Goal: Task Accomplishment & Management: Manage account settings

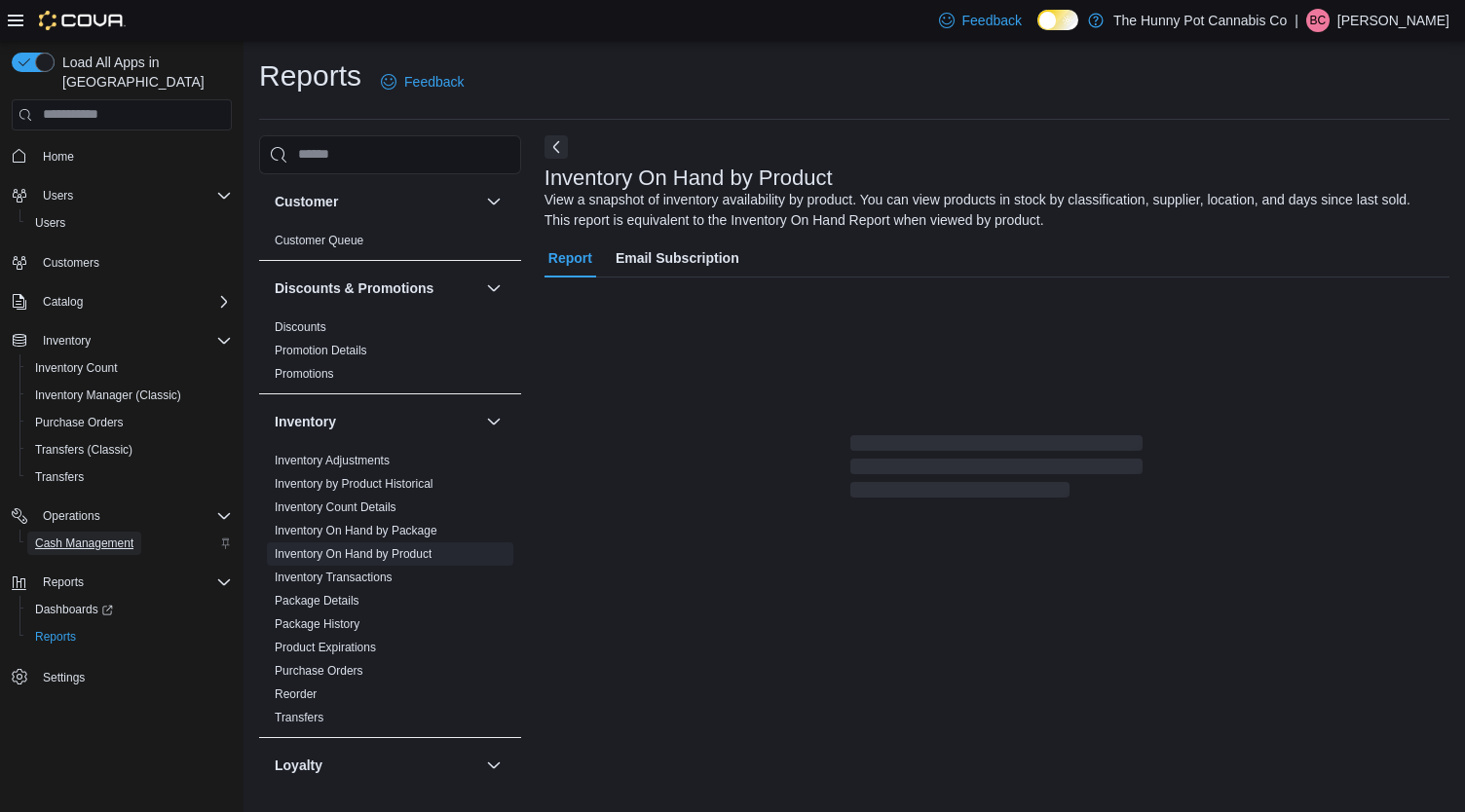
click at [59, 536] on span "Cash Management" at bounding box center [84, 544] width 99 height 16
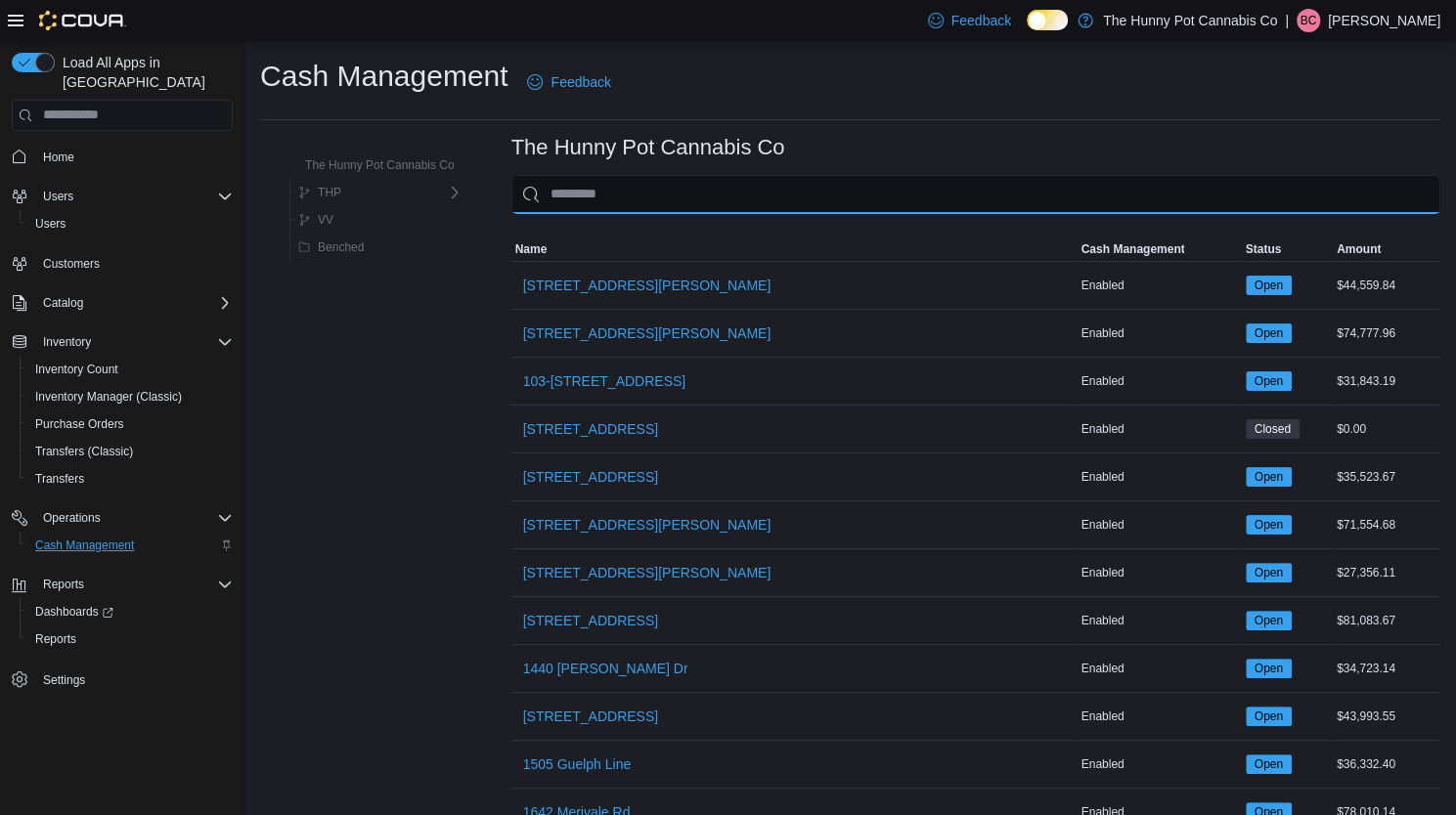
click at [575, 193] on input "This is a search bar. As you type, the results lower in the page will automatic…" at bounding box center [976, 195] width 929 height 39
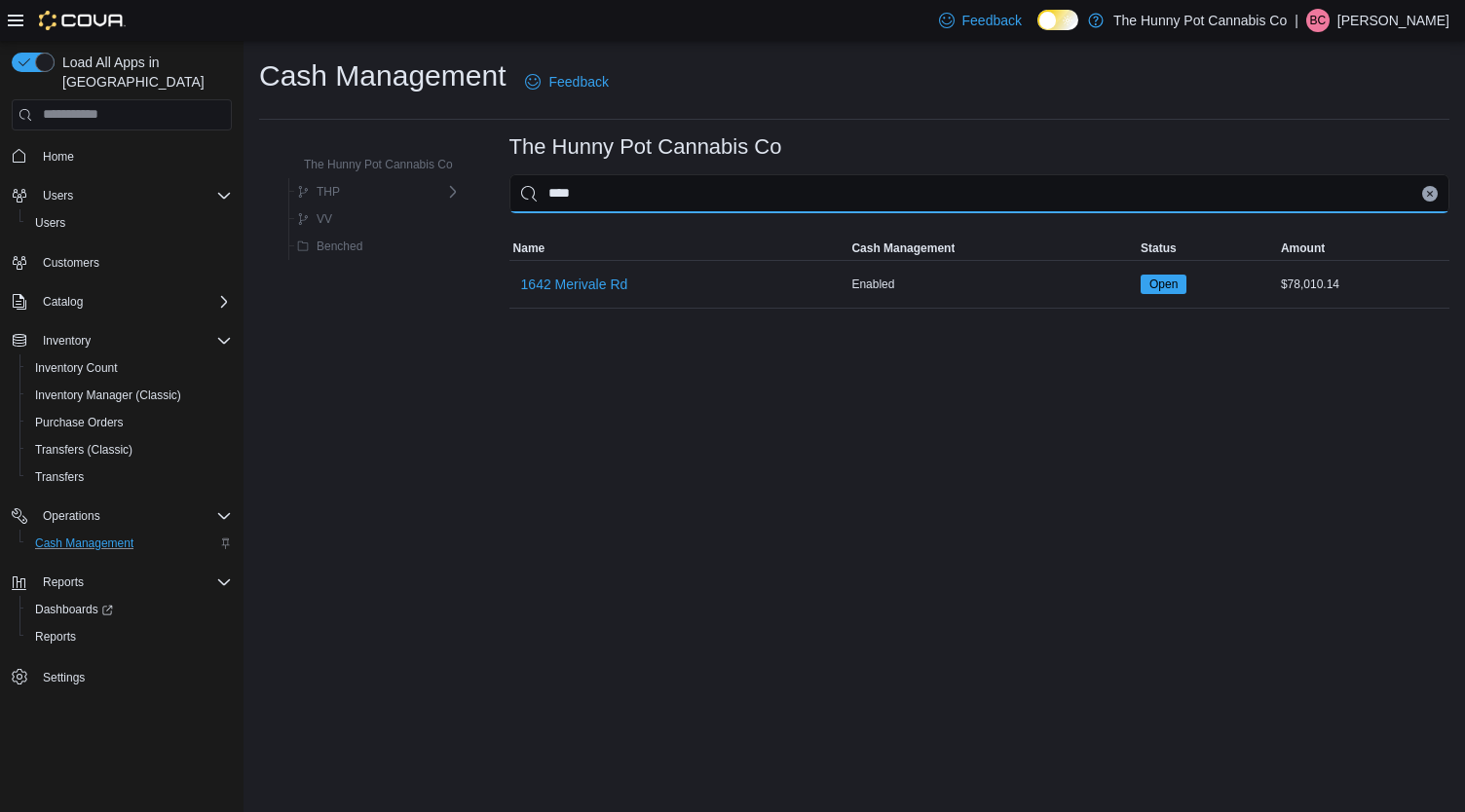
type input "****"
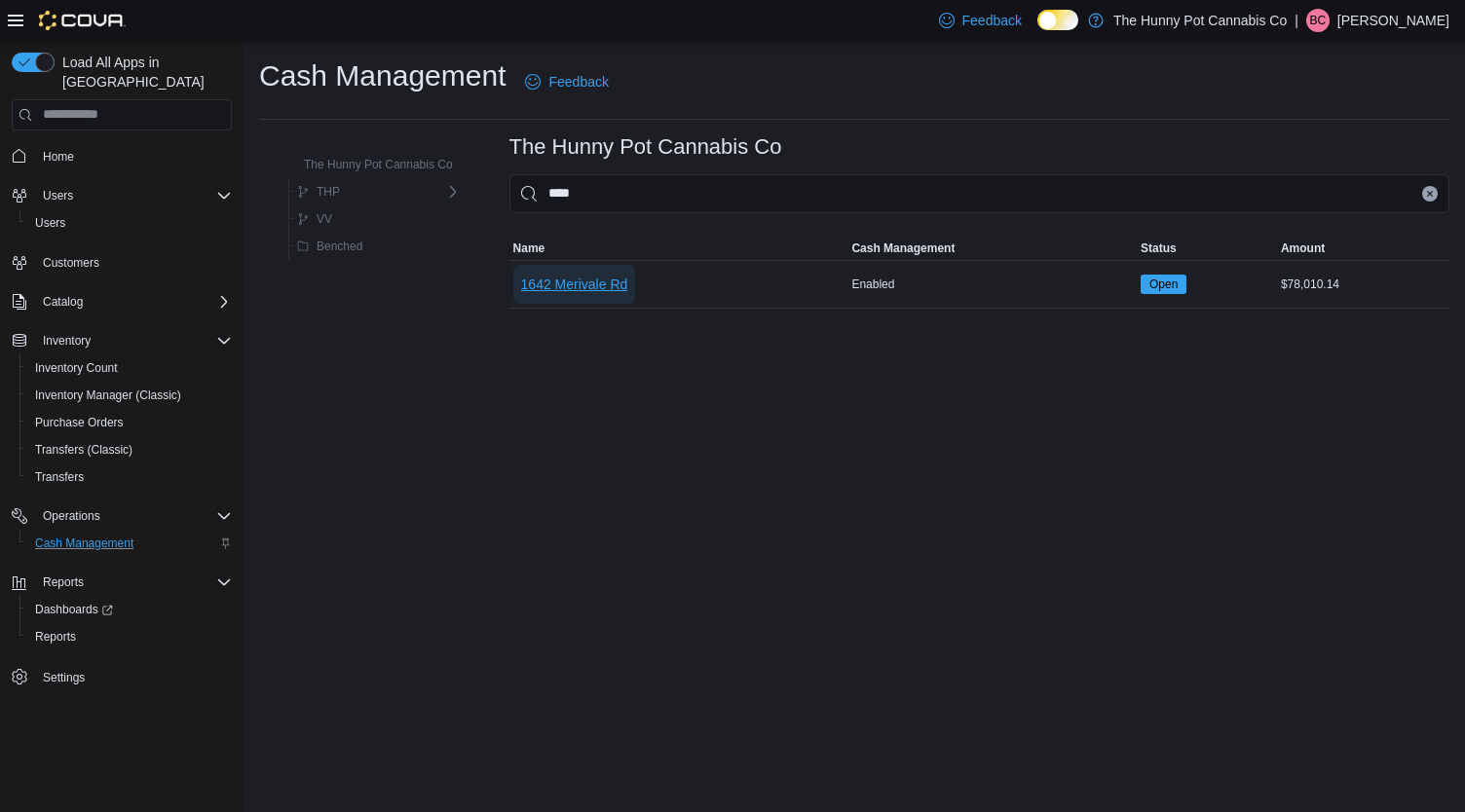
click at [554, 284] on span "1642 Merivale Rd" at bounding box center [575, 284] width 107 height 20
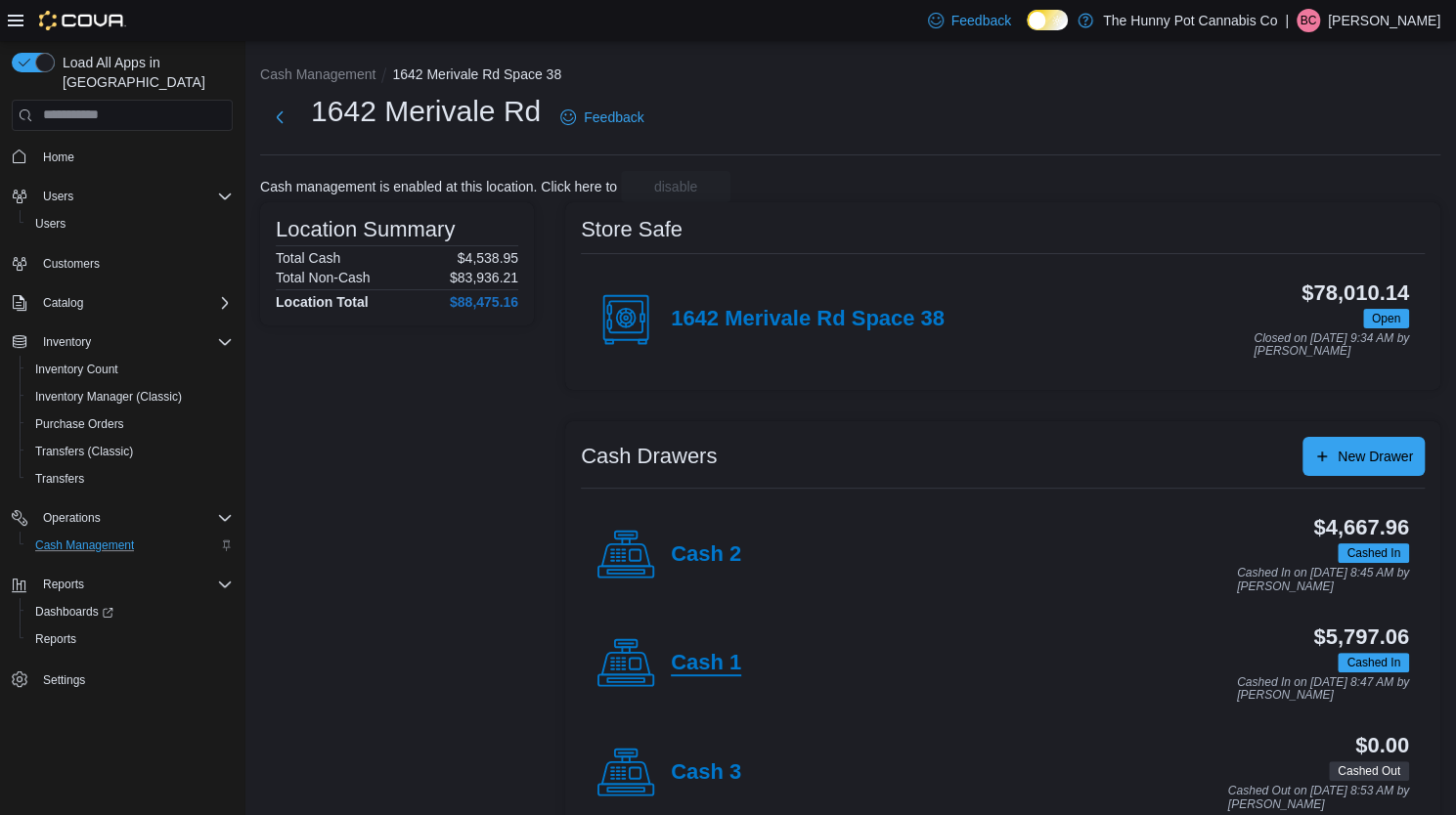
click at [704, 669] on h4 "Cash 1" at bounding box center [706, 664] width 71 height 25
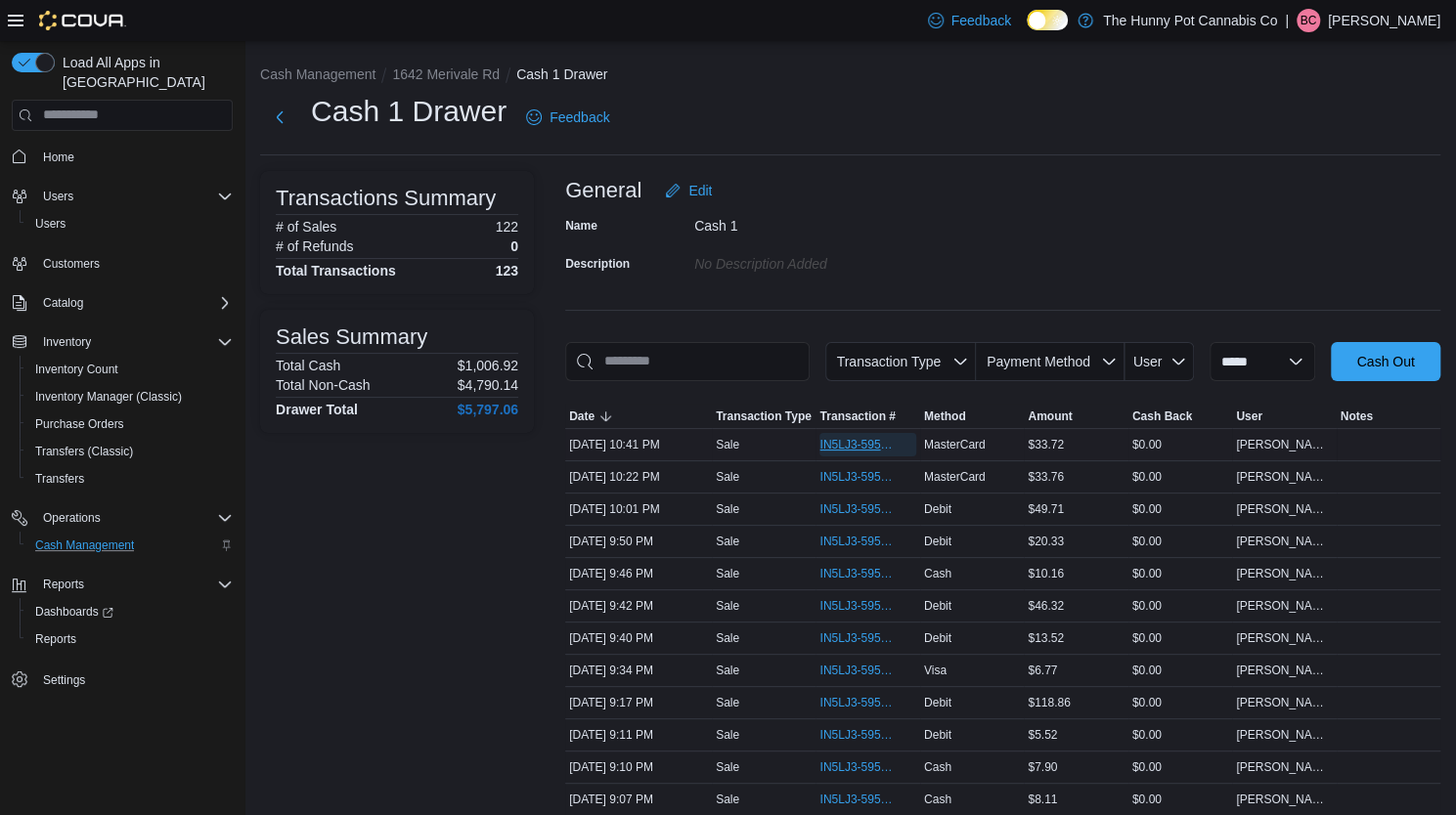
click at [859, 437] on span "IN5LJ3-5958744" at bounding box center [857, 445] width 76 height 16
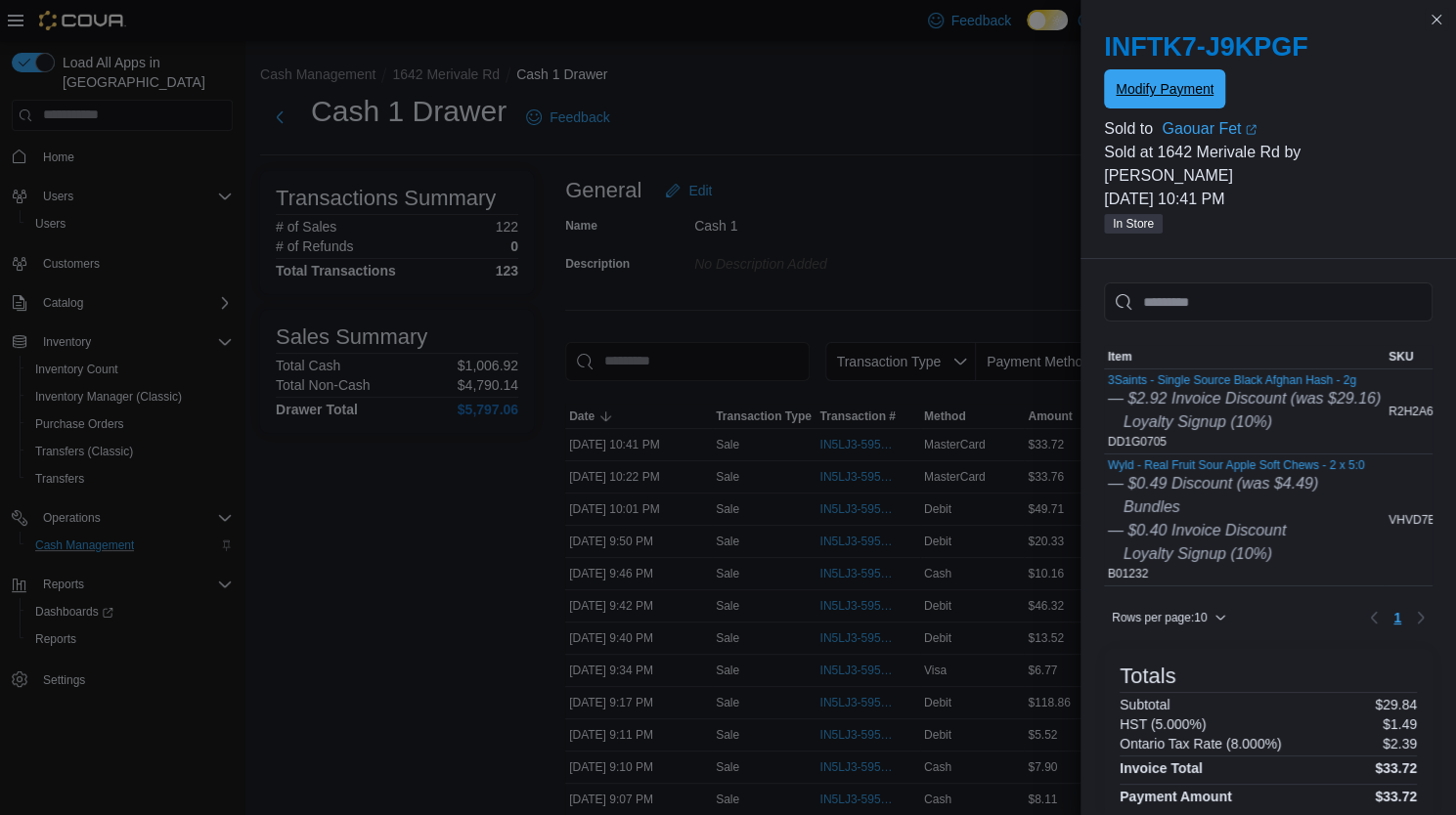
click at [1150, 96] on span "Modify Payment" at bounding box center [1165, 89] width 98 height 20
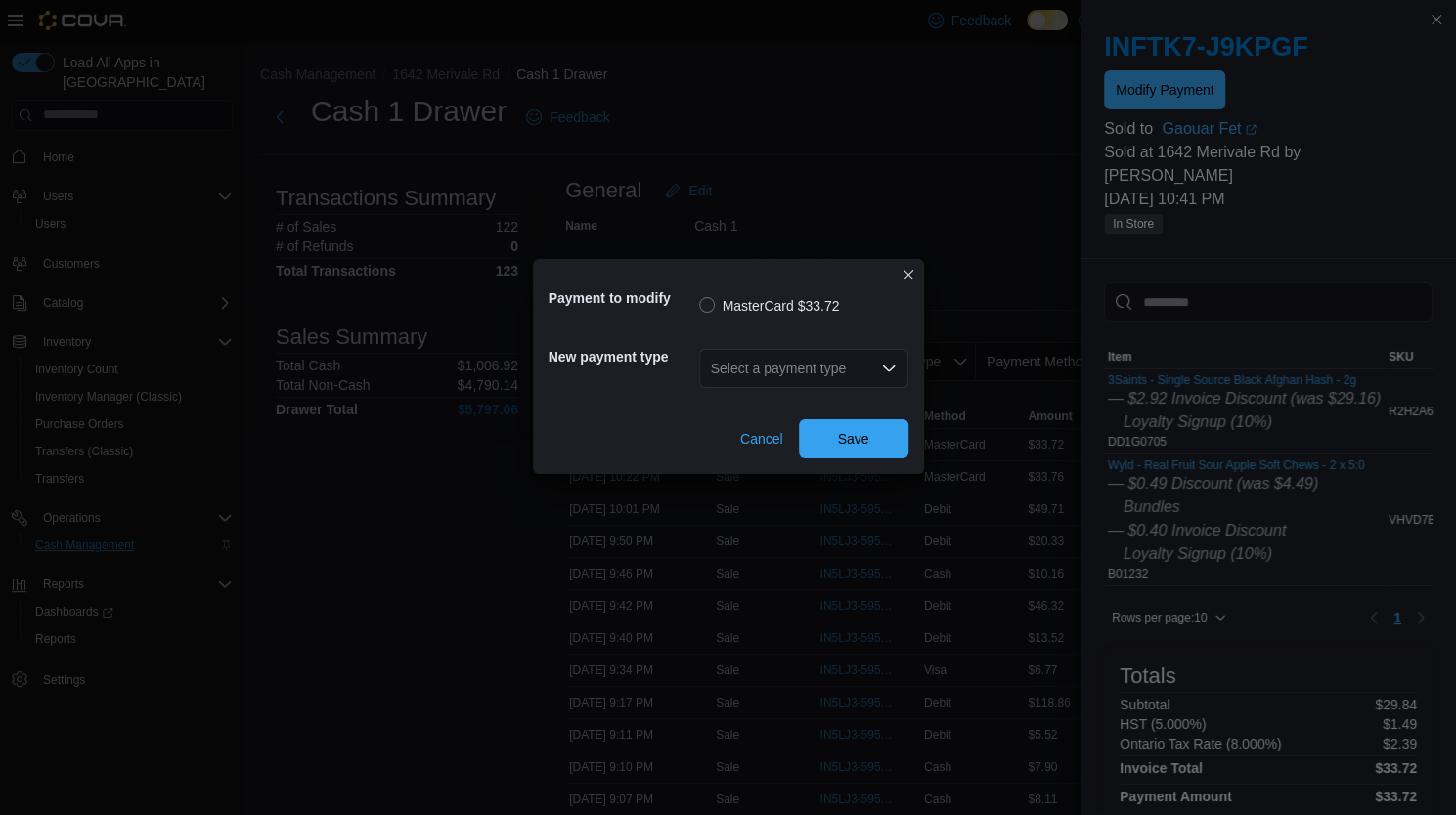
click at [869, 386] on div "Select a payment type" at bounding box center [804, 368] width 210 height 39
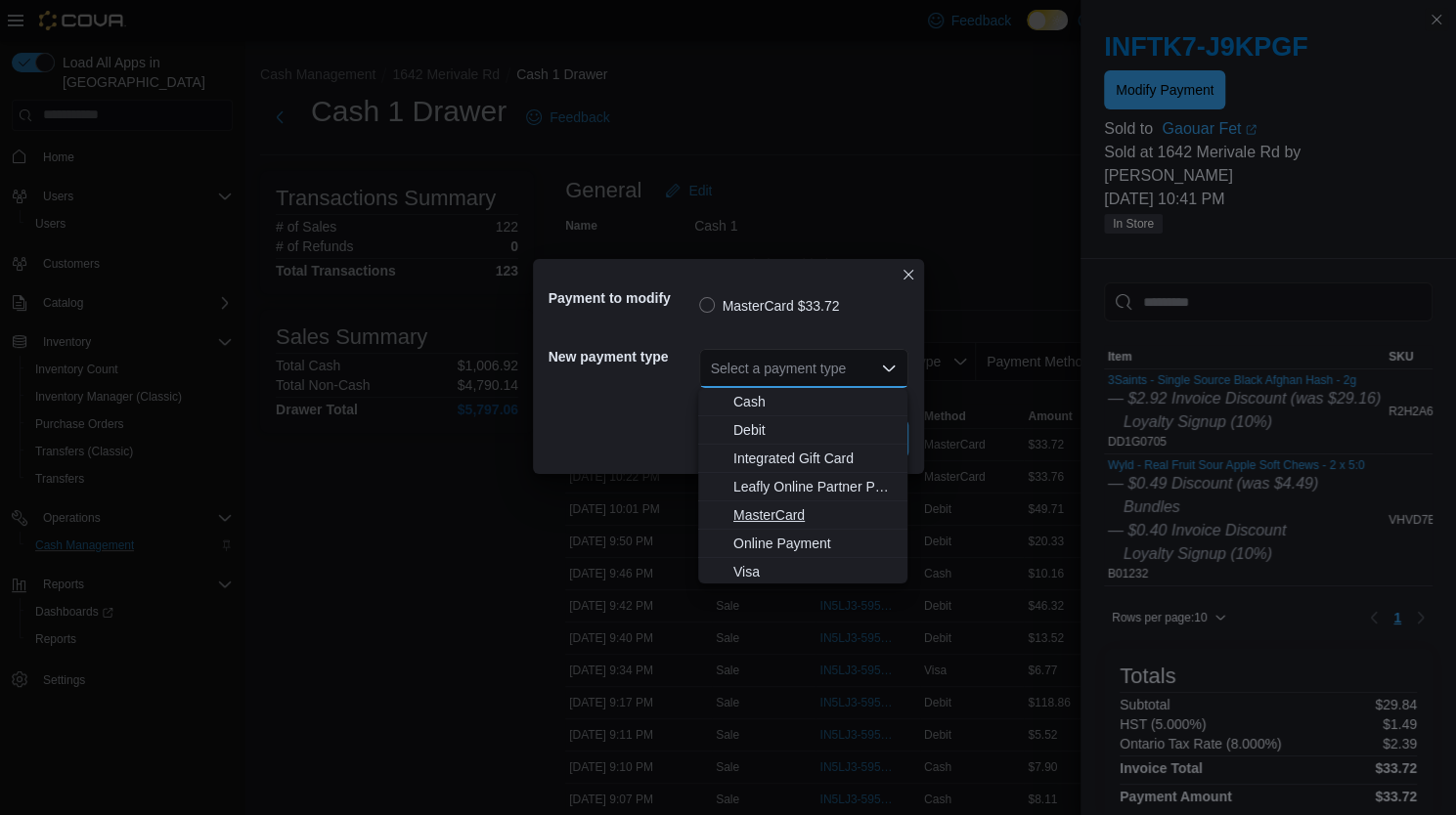
click at [782, 523] on span "MasterCard" at bounding box center [815, 515] width 163 height 20
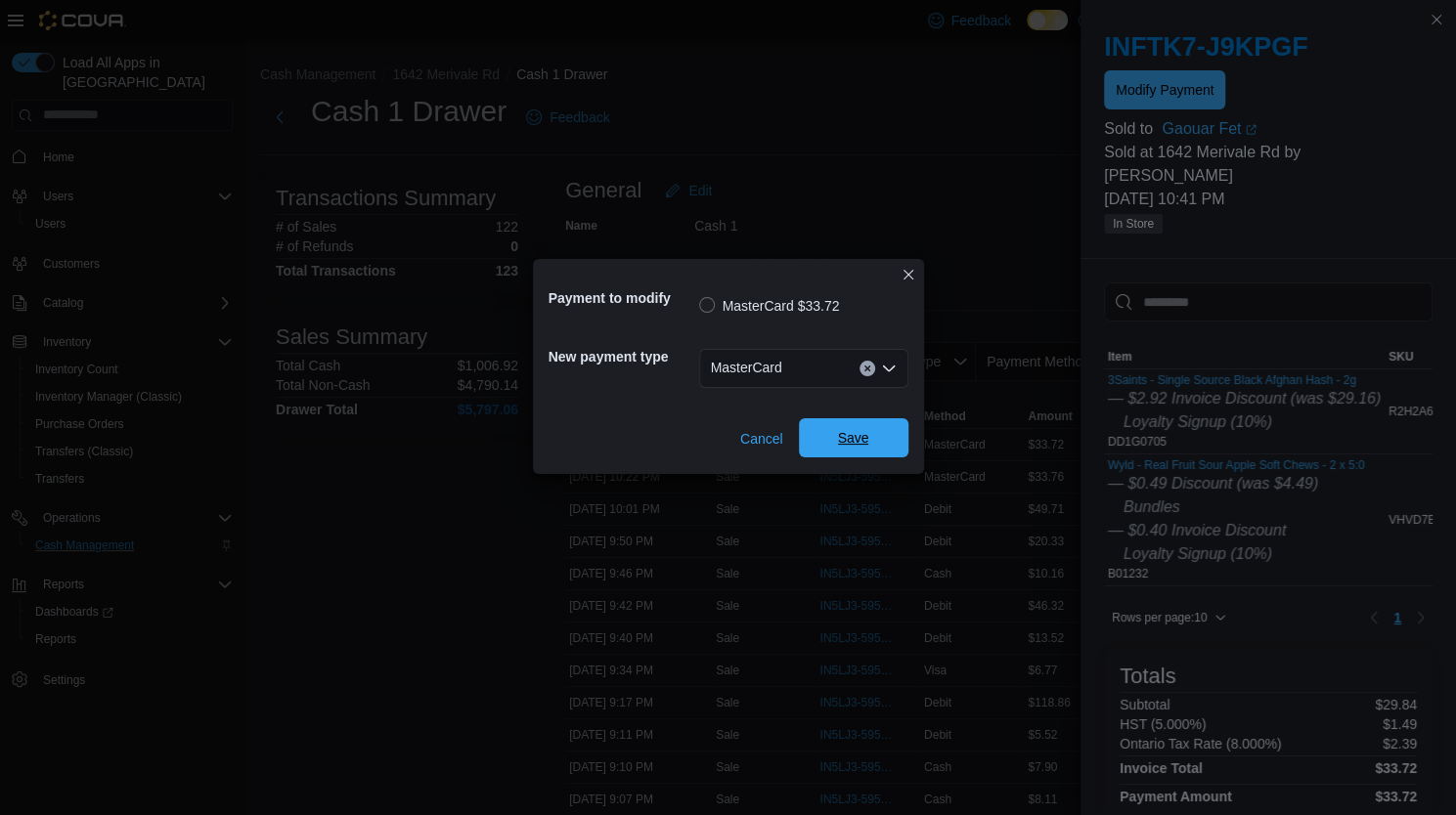
click at [847, 432] on span "Save" at bounding box center [853, 438] width 31 height 20
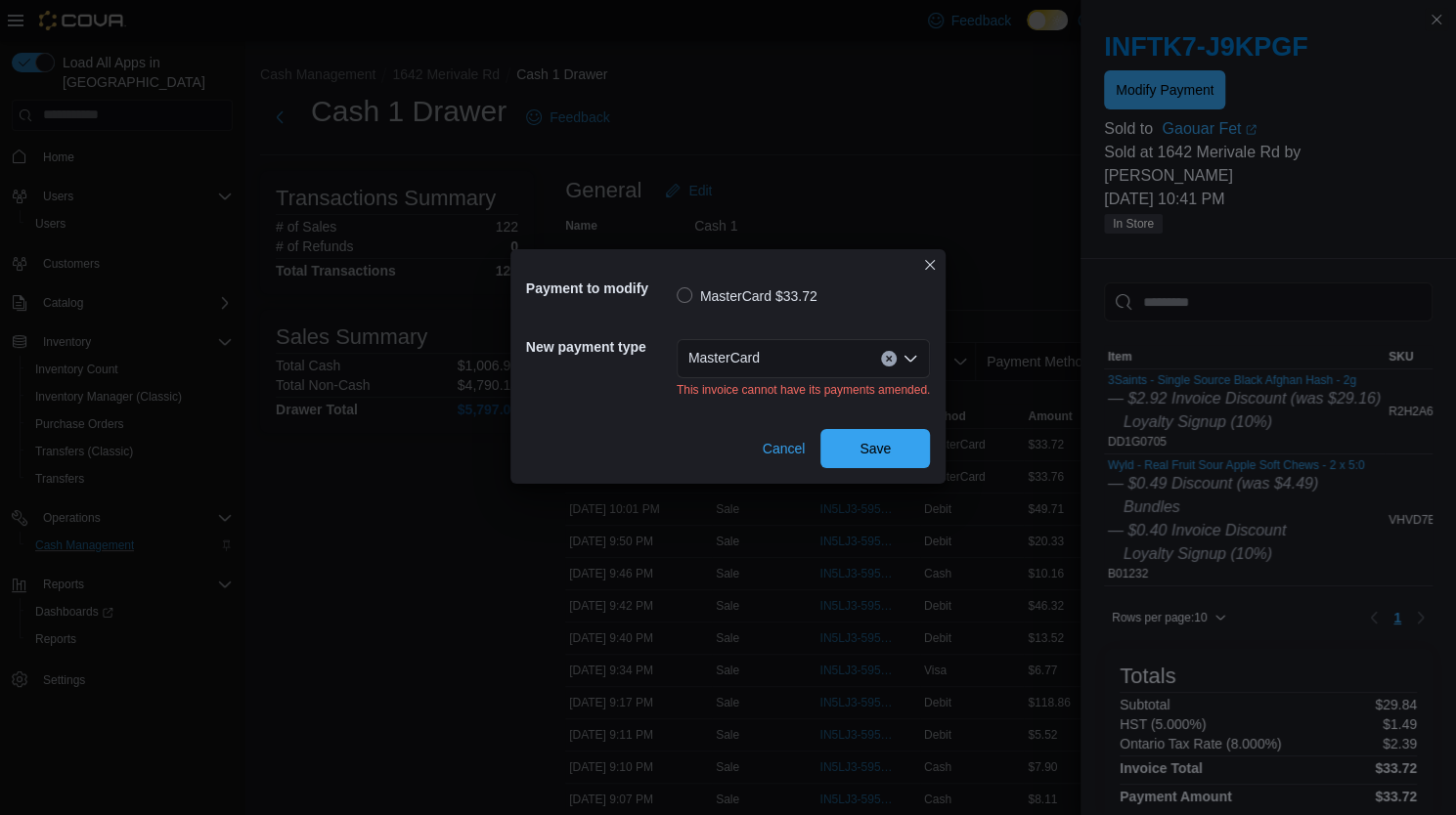
click at [822, 350] on div "MasterCard" at bounding box center [803, 359] width 253 height 39
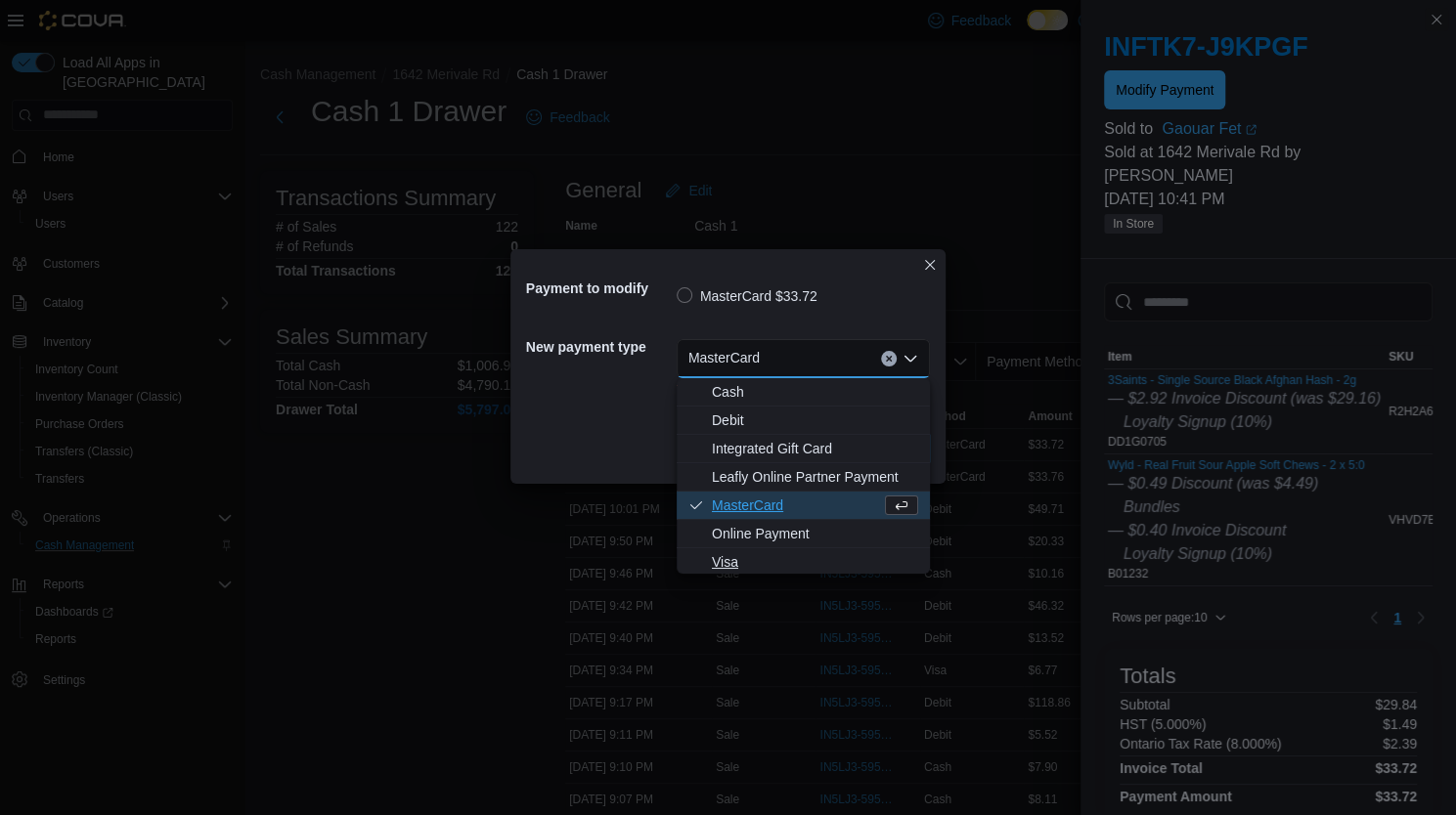
click at [744, 558] on span "Visa" at bounding box center [815, 562] width 207 height 20
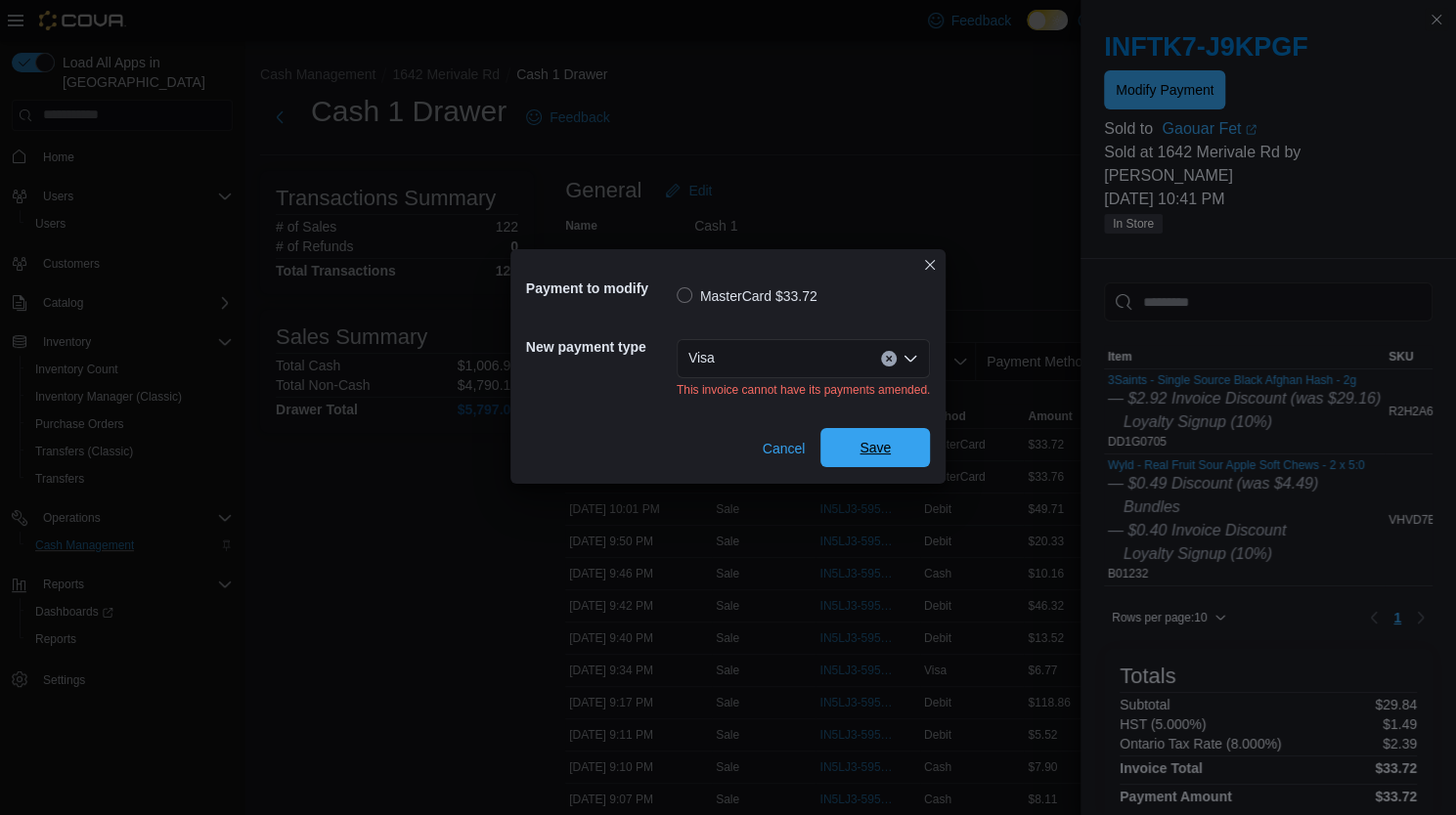
click at [888, 454] on span "Save" at bounding box center [875, 448] width 31 height 20
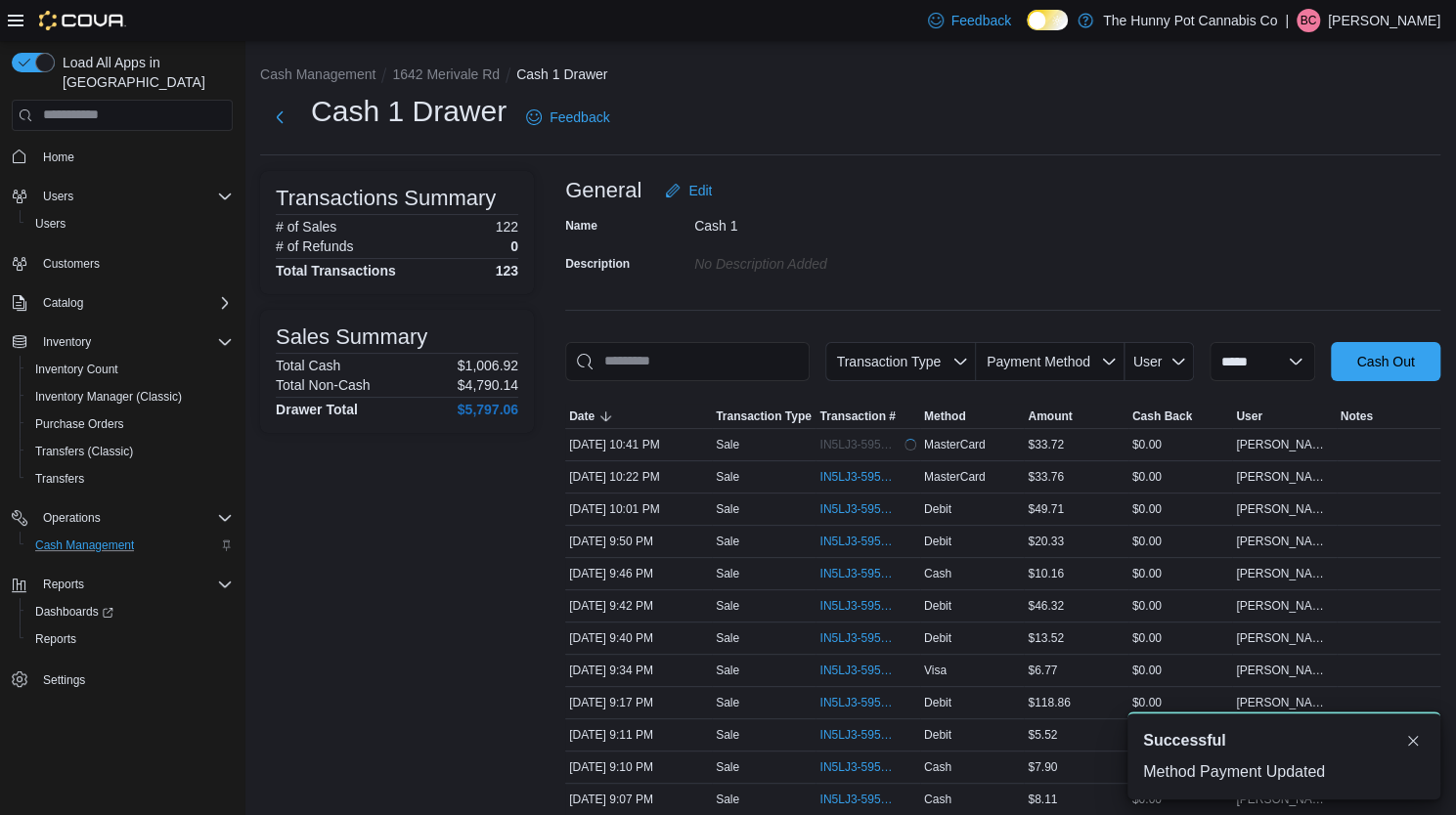
click at [857, 215] on div "Cash 1" at bounding box center [825, 222] width 262 height 24
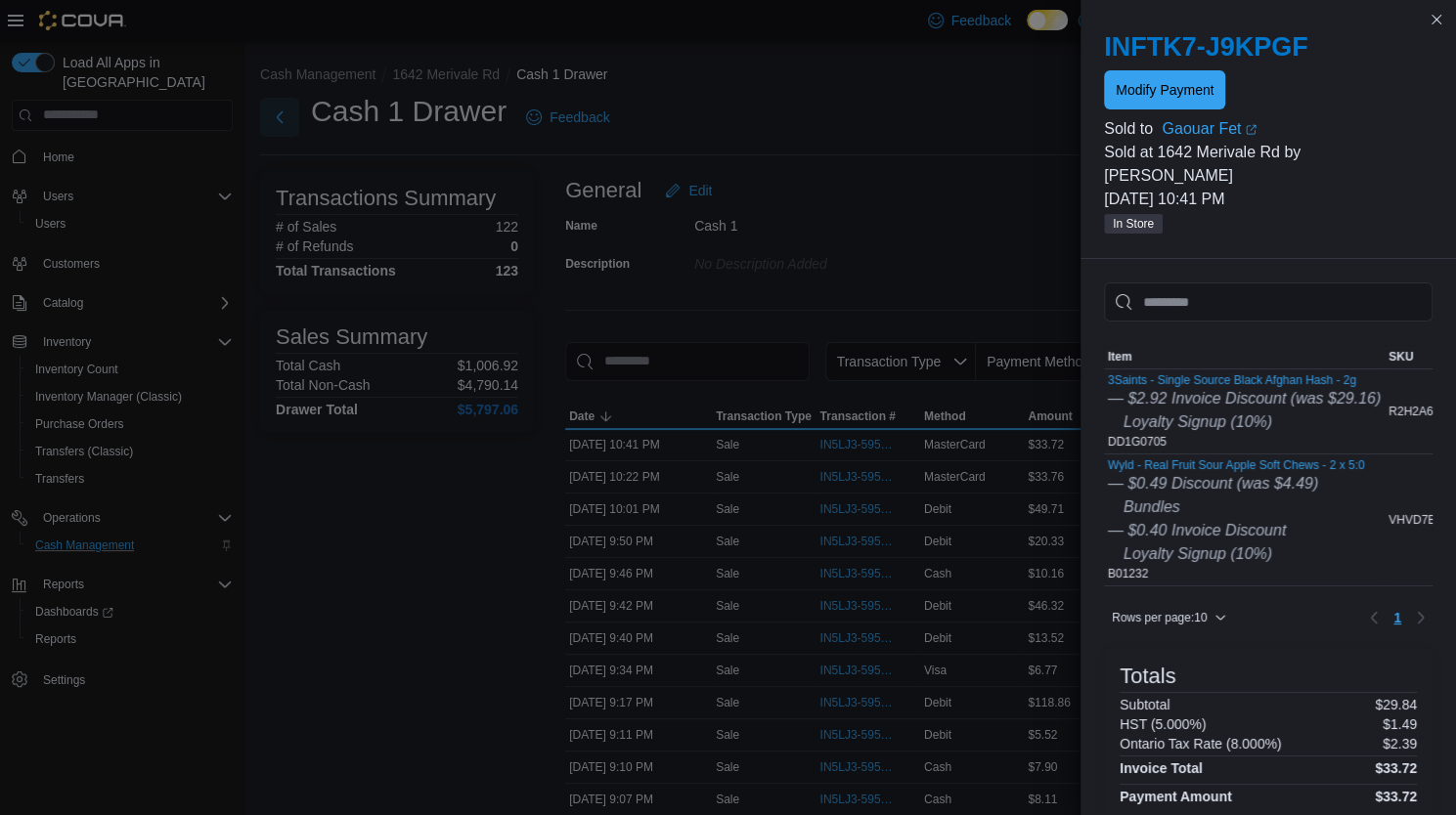
click at [276, 115] on button "Next" at bounding box center [279, 118] width 39 height 39
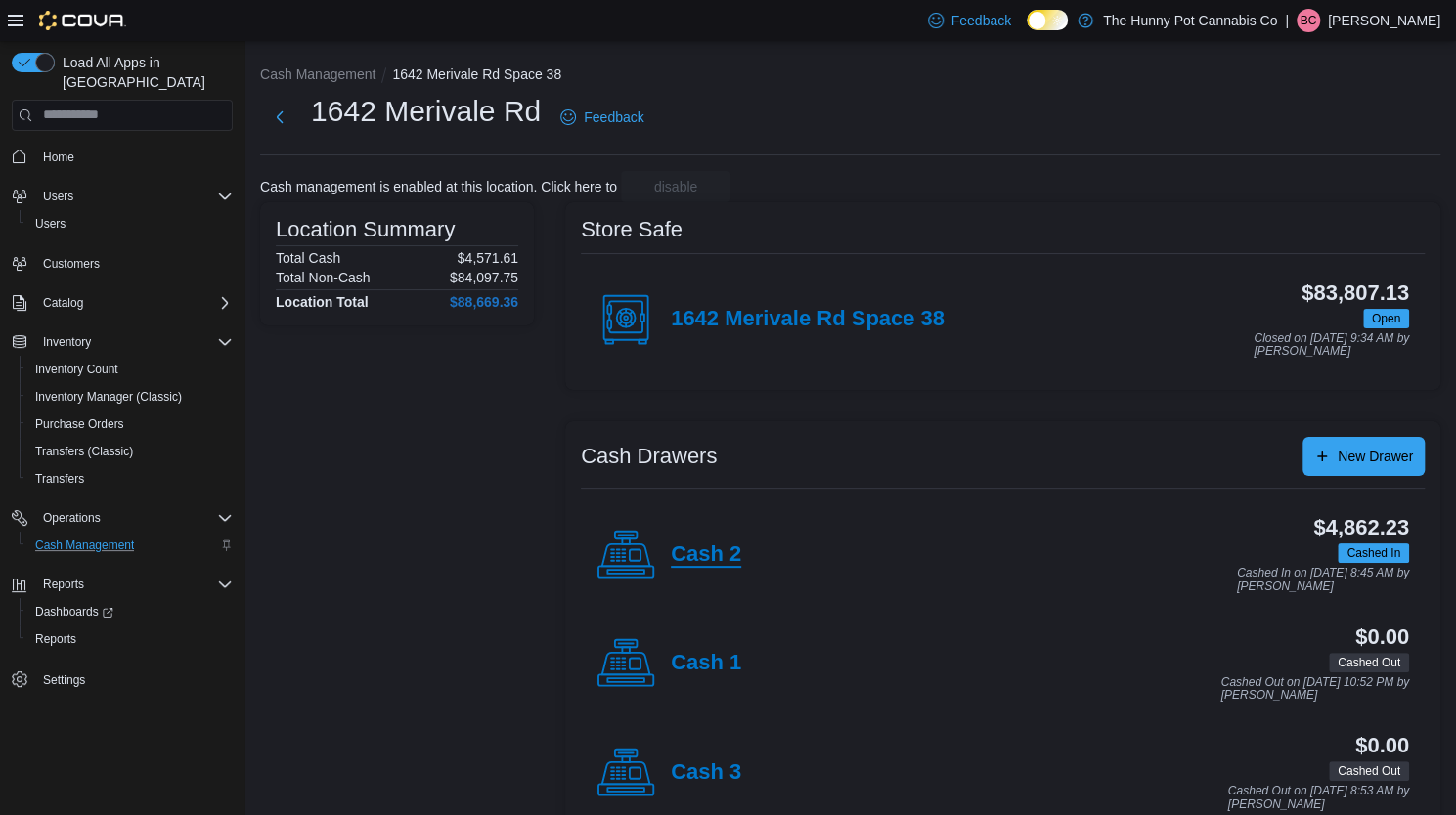
click at [722, 543] on h4 "Cash 2" at bounding box center [706, 555] width 71 height 25
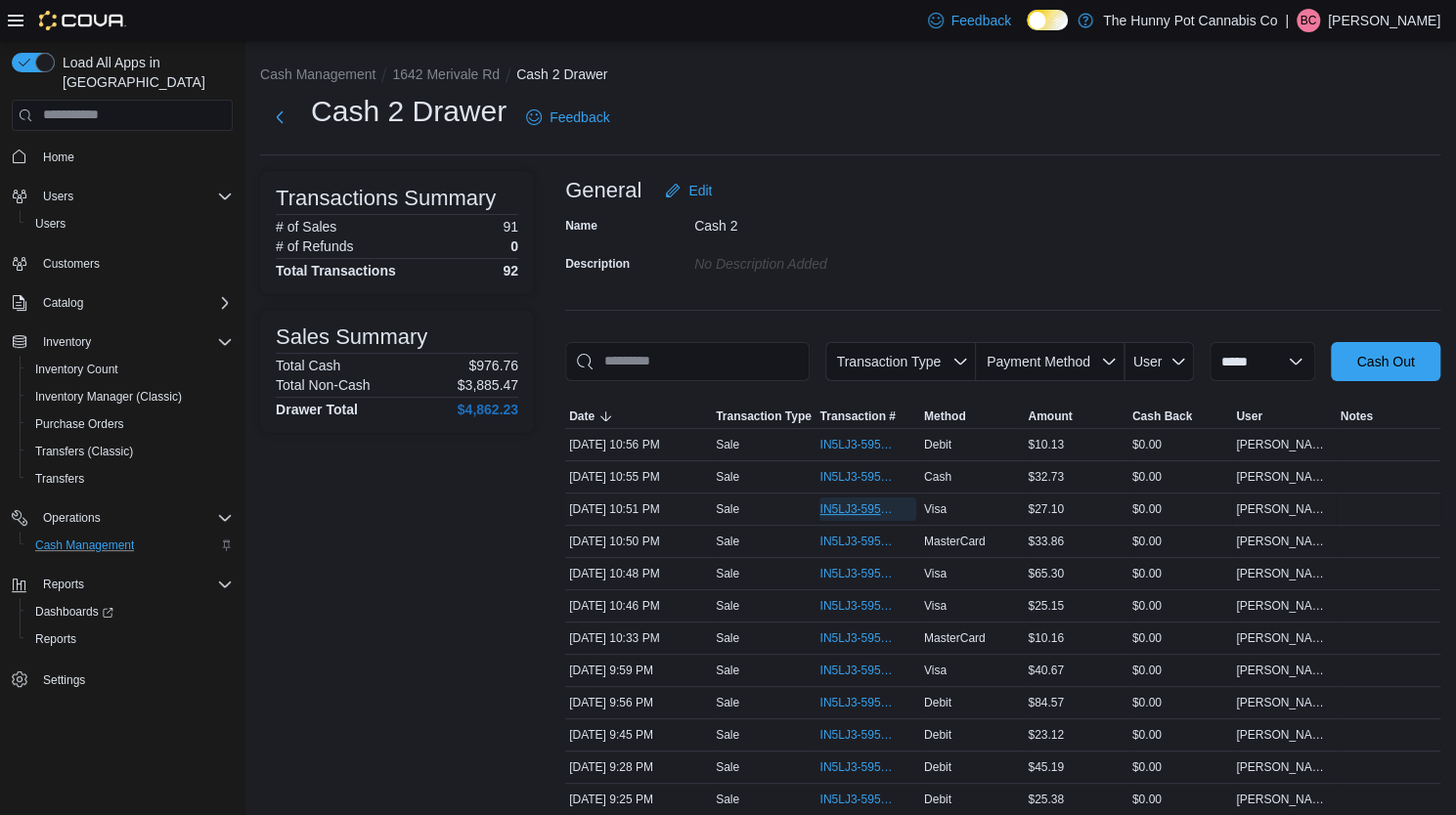
click at [870, 506] on span "IN5LJ3-5958824" at bounding box center [857, 509] width 76 height 16
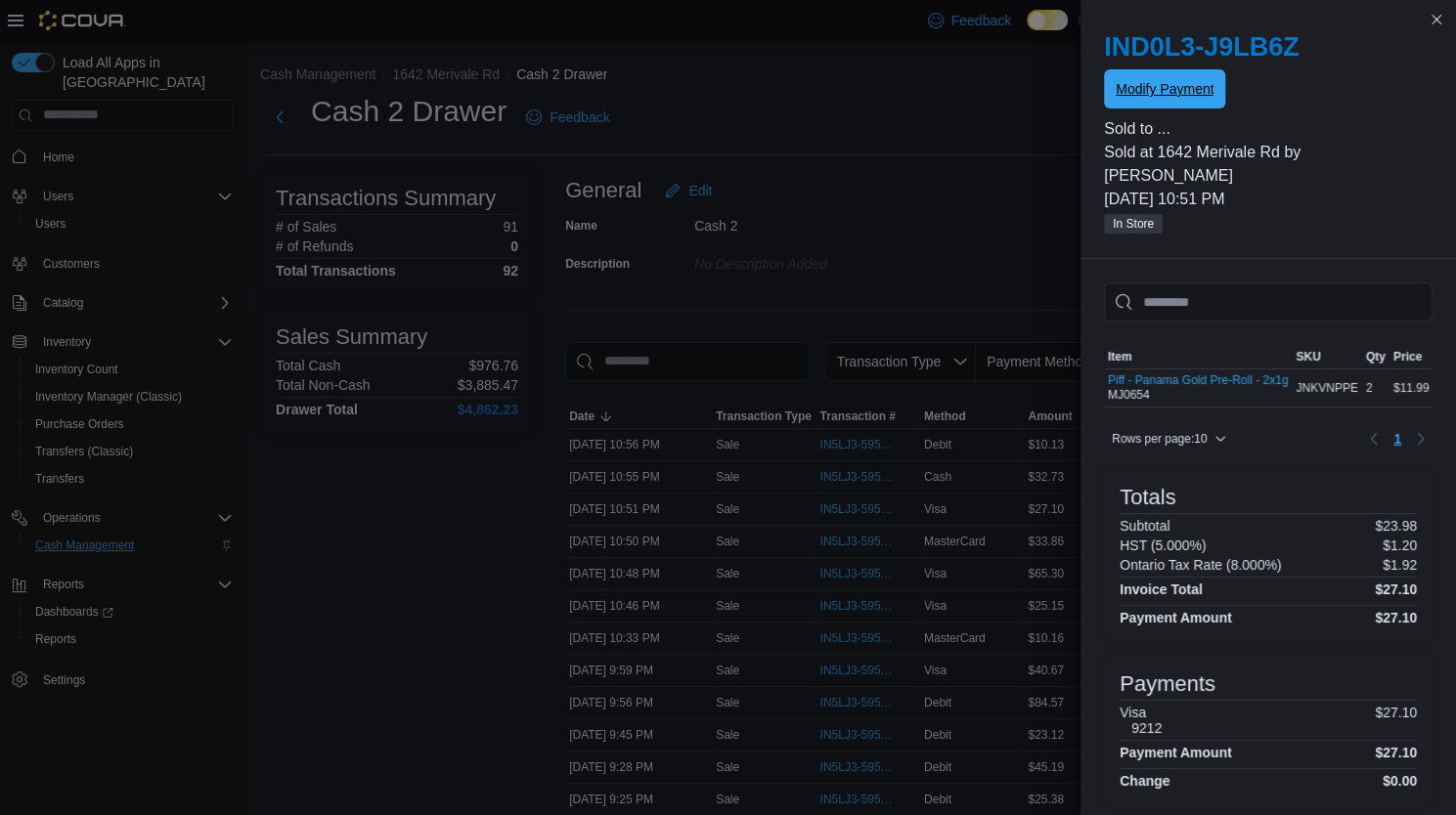
click at [1196, 101] on span "Modify Payment" at bounding box center [1165, 89] width 98 height 39
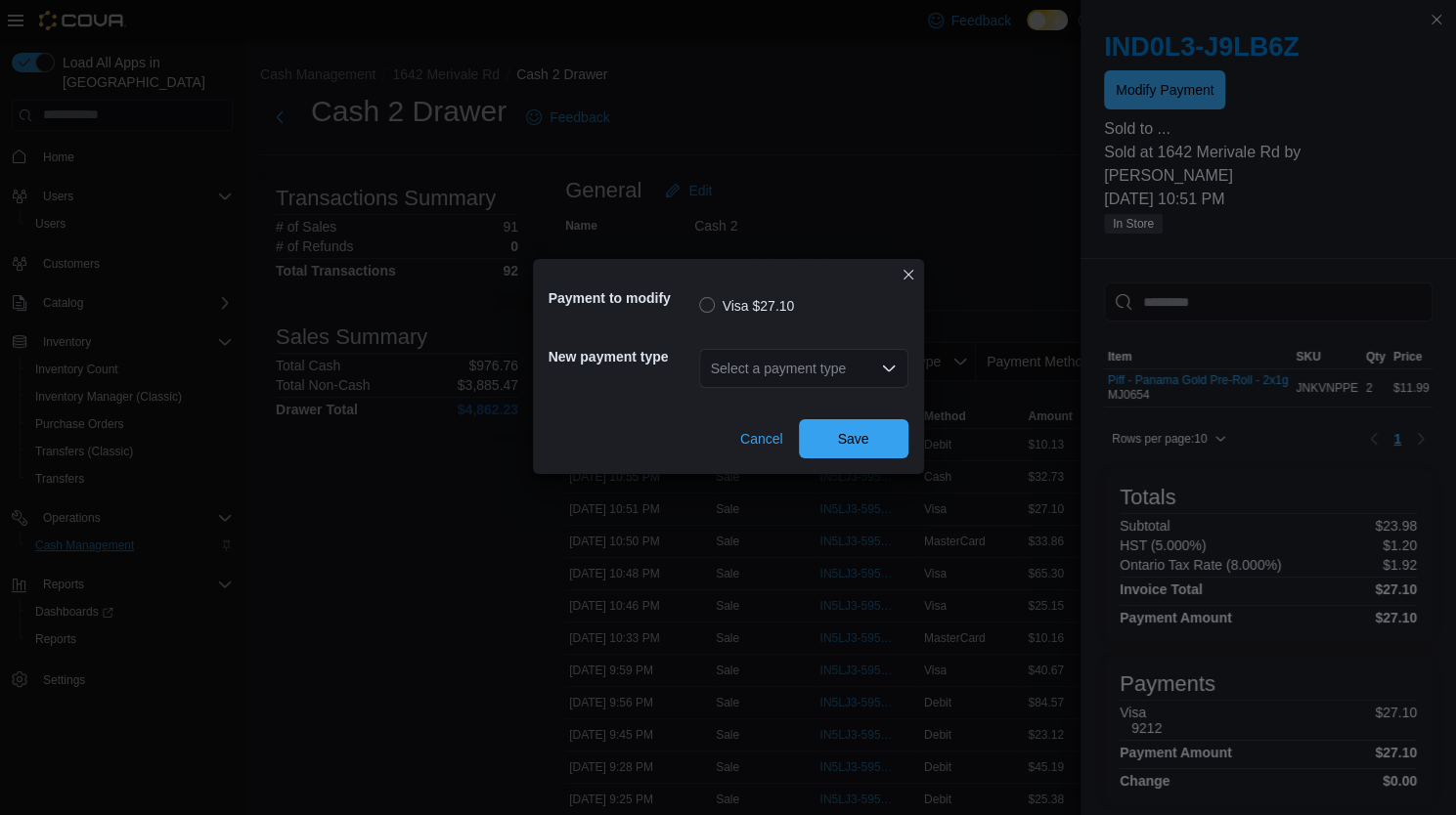
click at [863, 355] on div "Select a payment type" at bounding box center [804, 368] width 210 height 39
click at [833, 373] on div "Select a payment type Combo box. Selected. Combo box input. Select a payment ty…" at bounding box center [804, 368] width 210 height 39
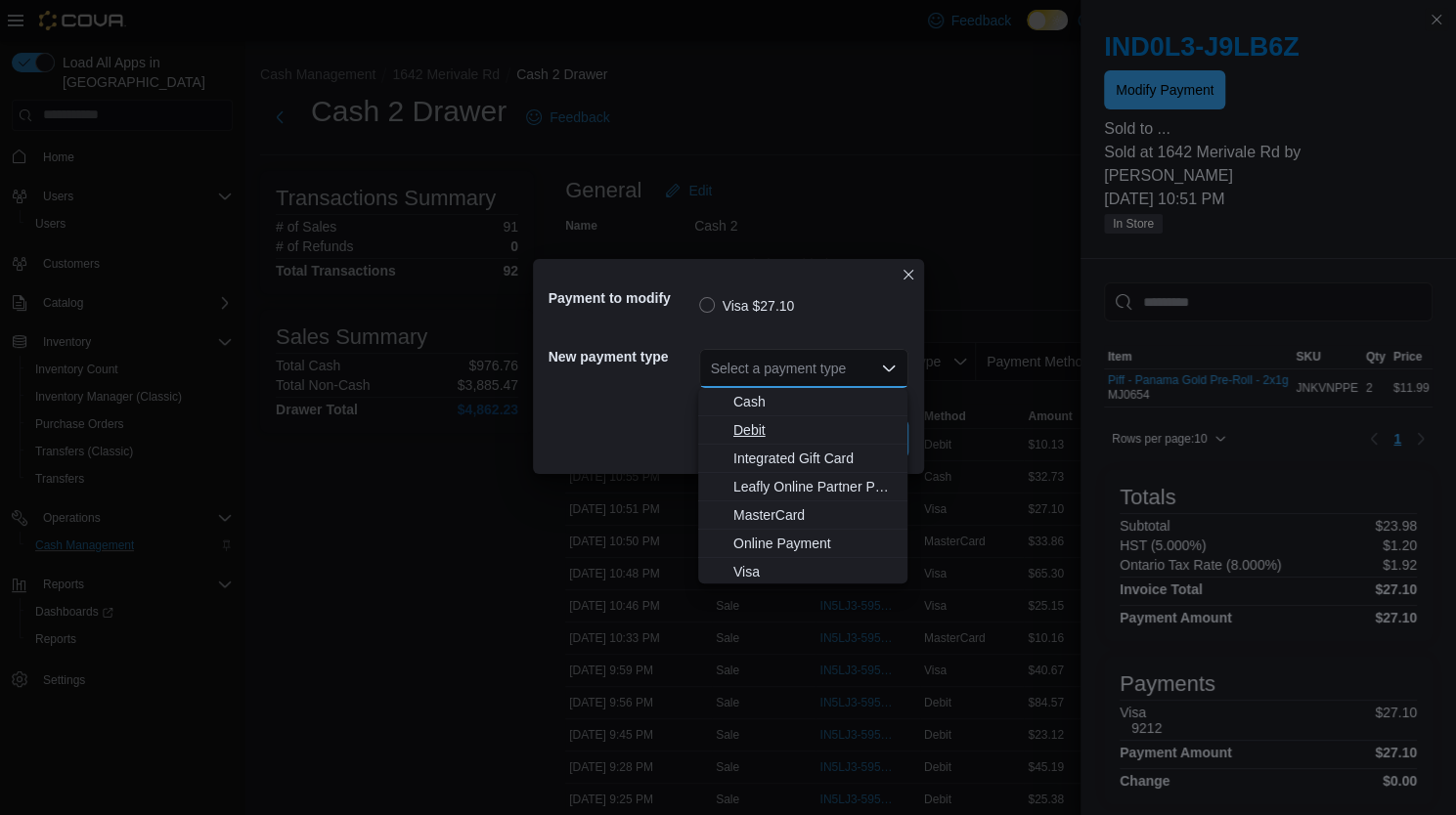
click at [778, 434] on span "Debit" at bounding box center [815, 430] width 163 height 20
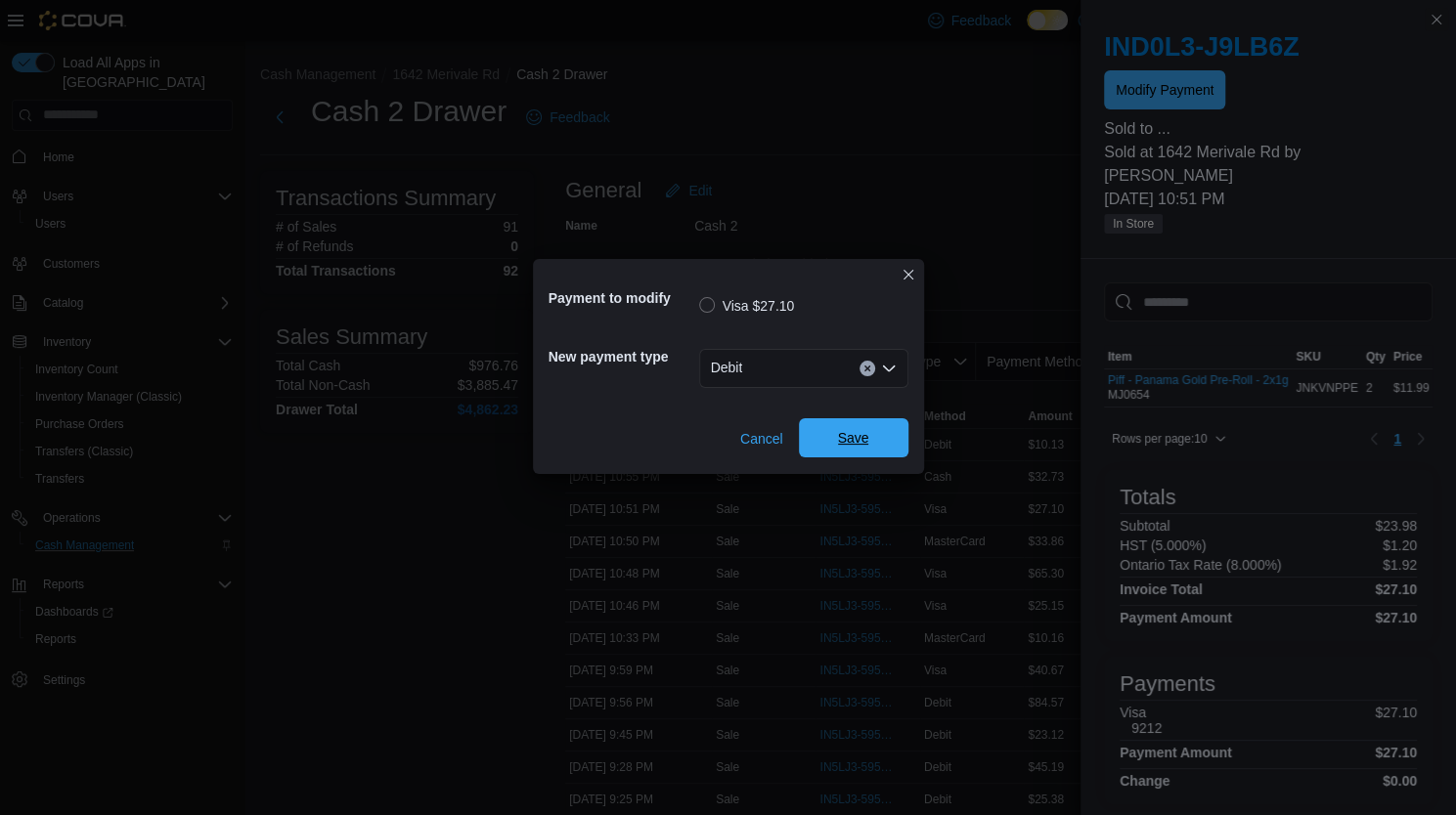
click at [838, 441] on span "Save" at bounding box center [853, 438] width 31 height 20
